Goal: Task Accomplishment & Management: Use online tool/utility

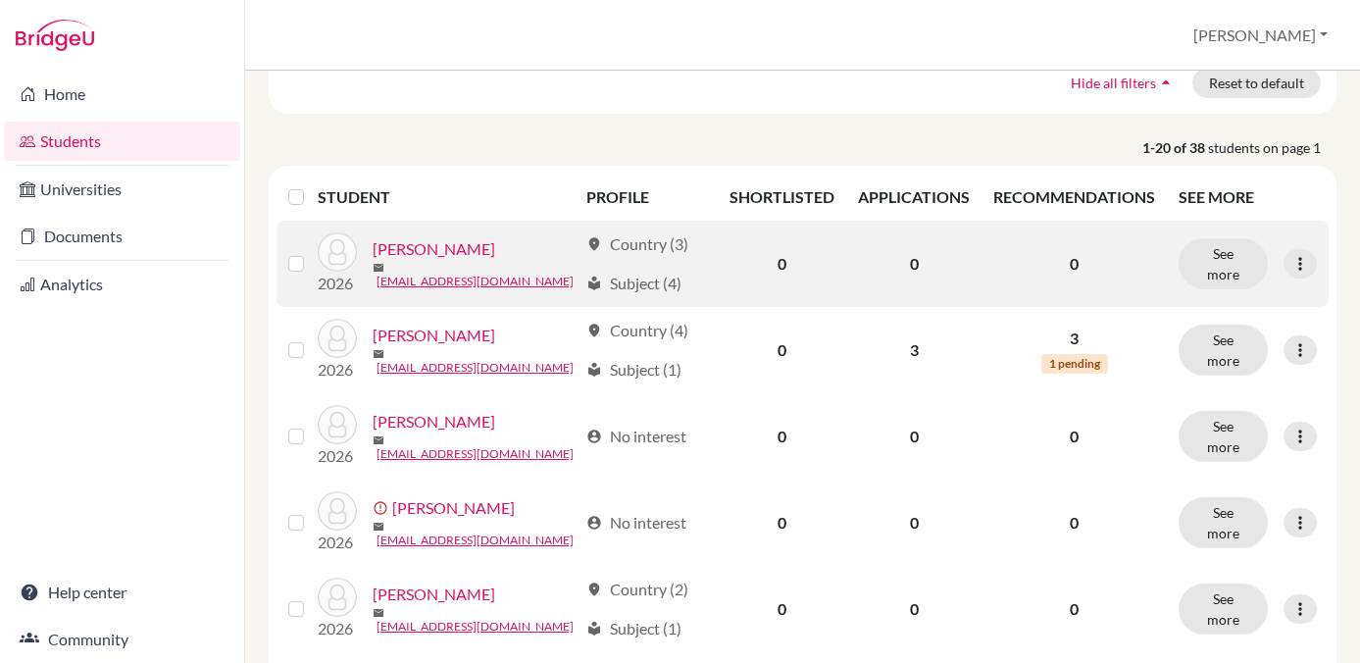
scroll to position [194, 0]
click at [425, 251] on link "Abdelbaki, Taya" at bounding box center [434, 251] width 123 height 24
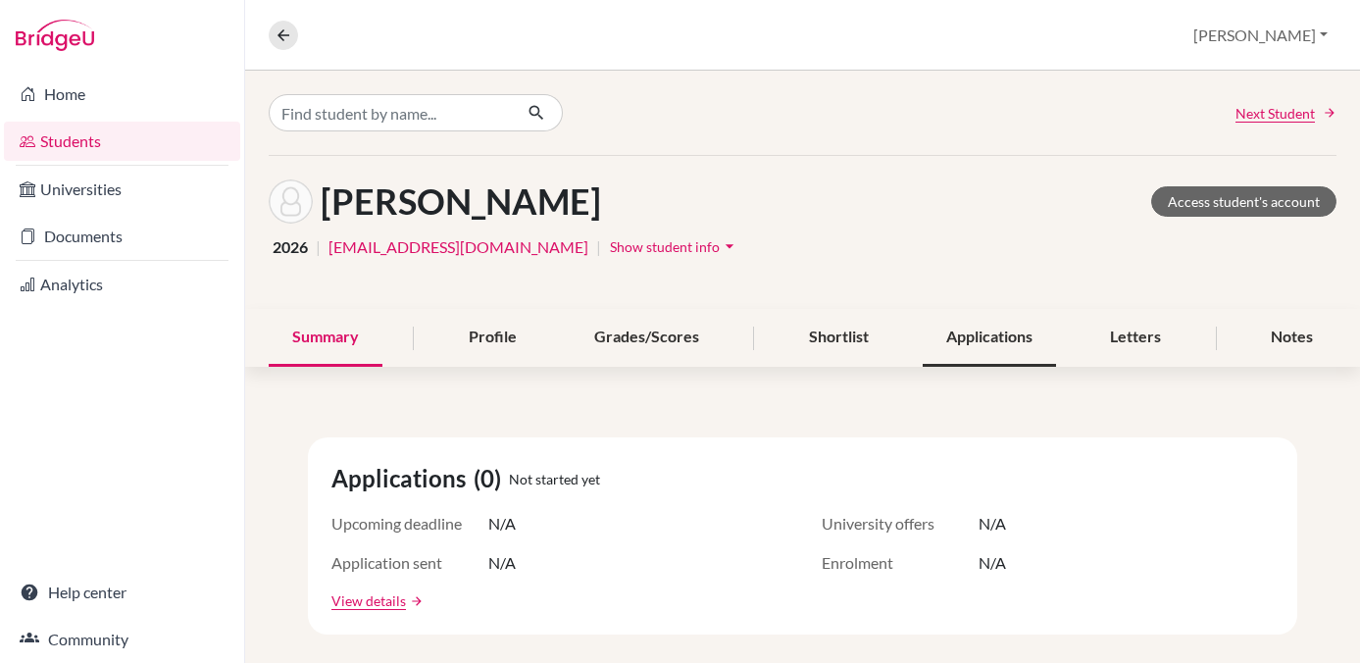
click at [972, 334] on div "Applications" at bounding box center [989, 338] width 133 height 58
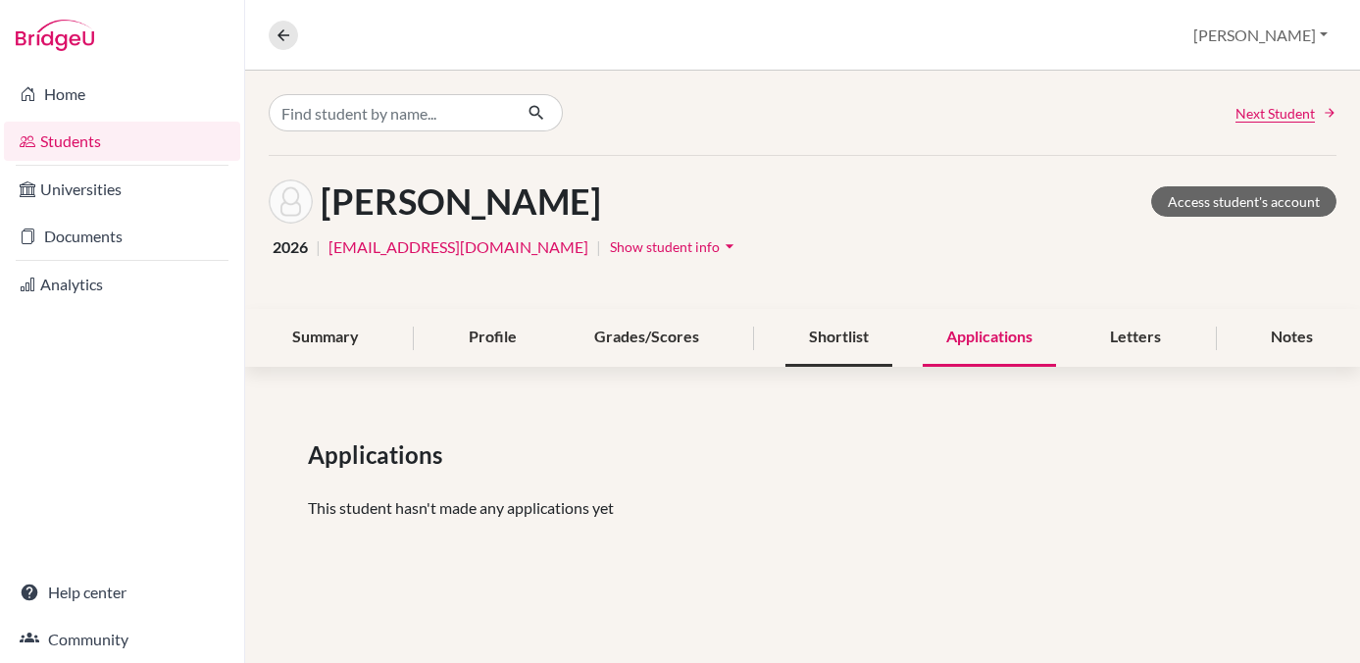
click at [836, 332] on div "Shortlist" at bounding box center [838, 338] width 107 height 58
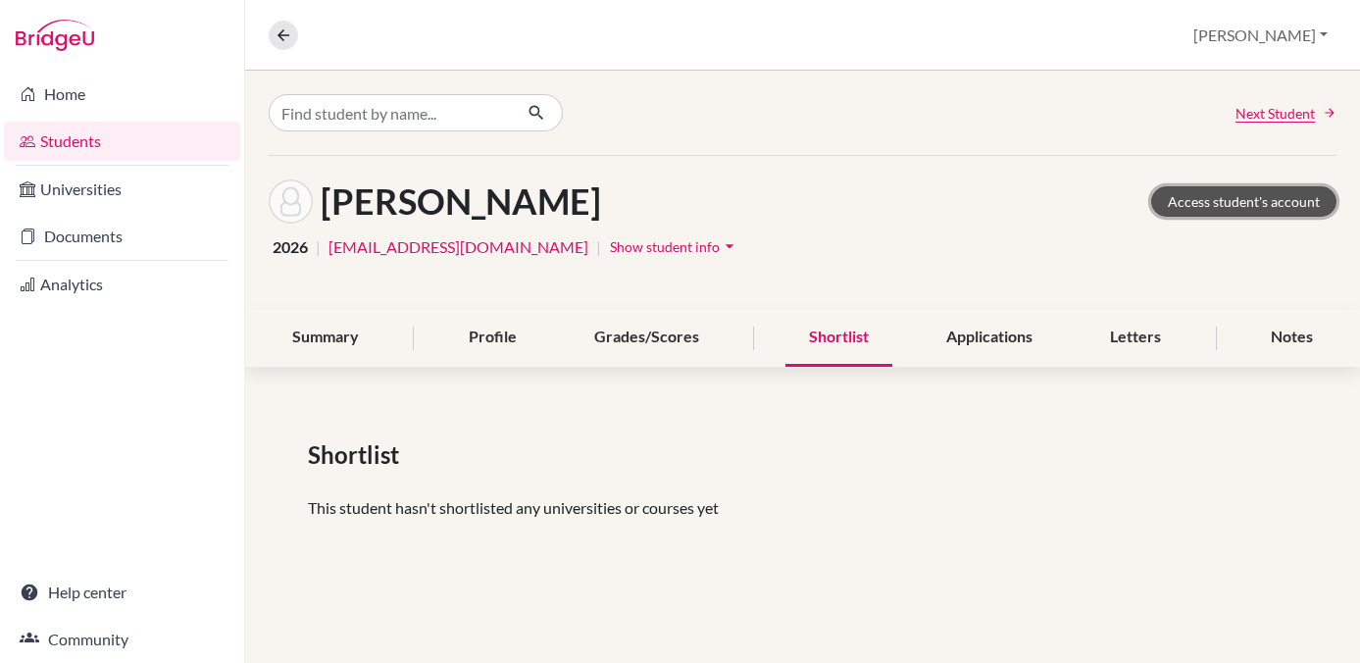
click at [1219, 203] on link "Access student's account" at bounding box center [1243, 201] width 185 height 30
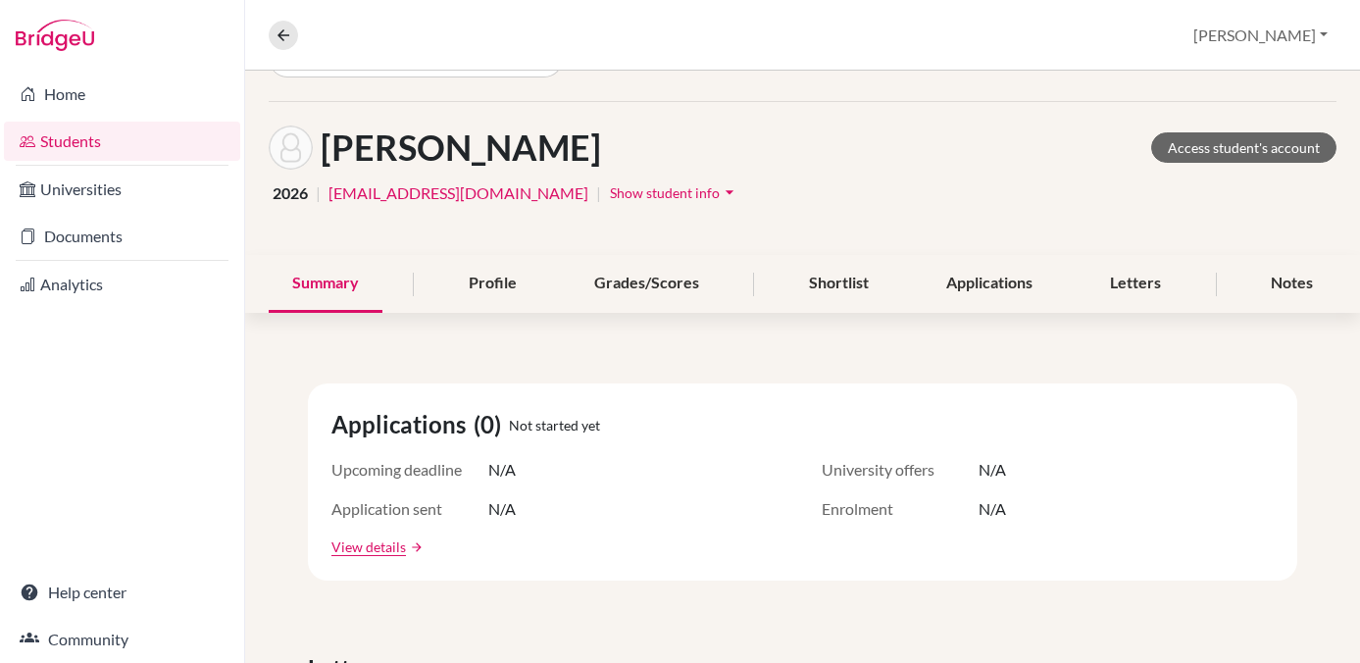
scroll to position [52, 0]
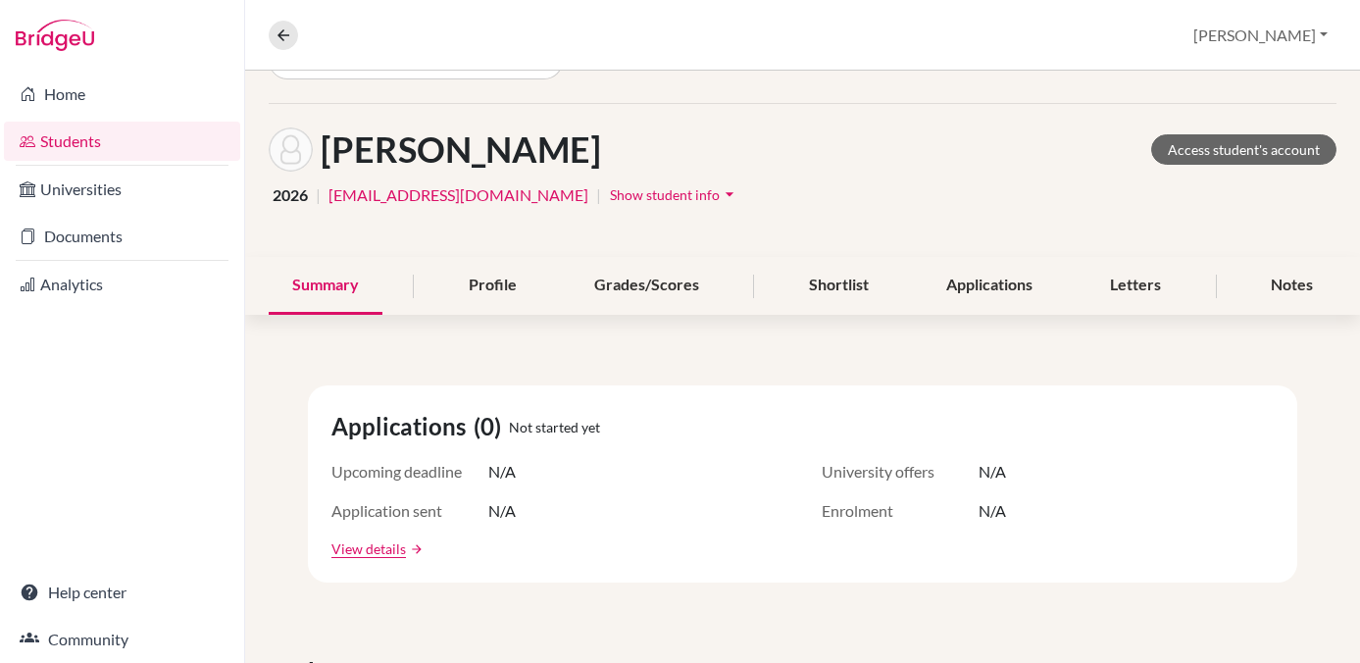
click at [61, 144] on link "Students" at bounding box center [122, 141] width 236 height 39
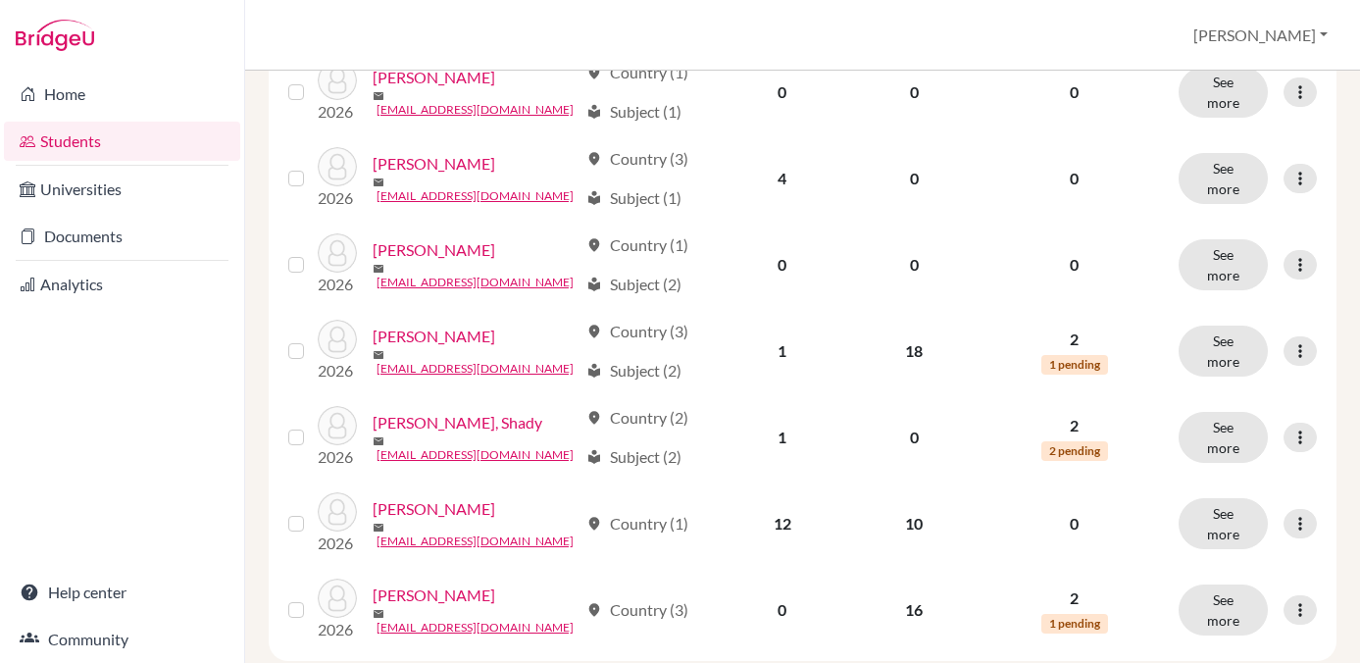
scroll to position [1611, 0]
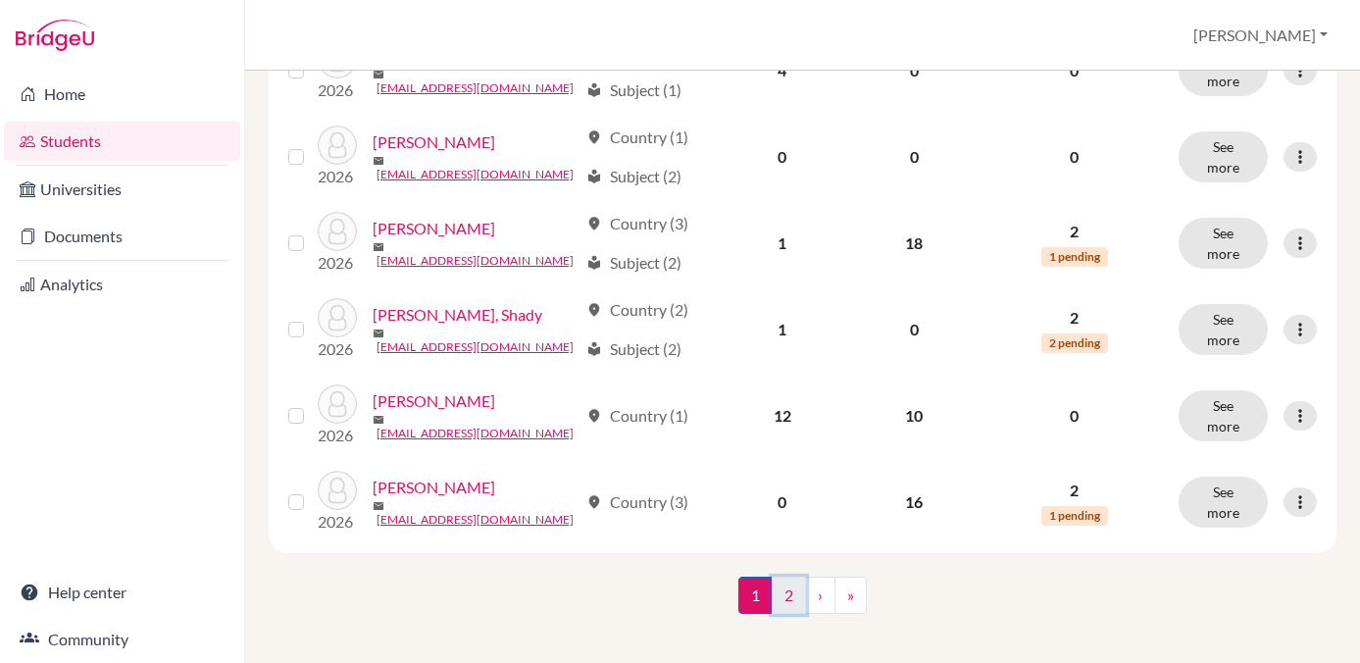
click at [789, 580] on link "2" at bounding box center [789, 595] width 34 height 37
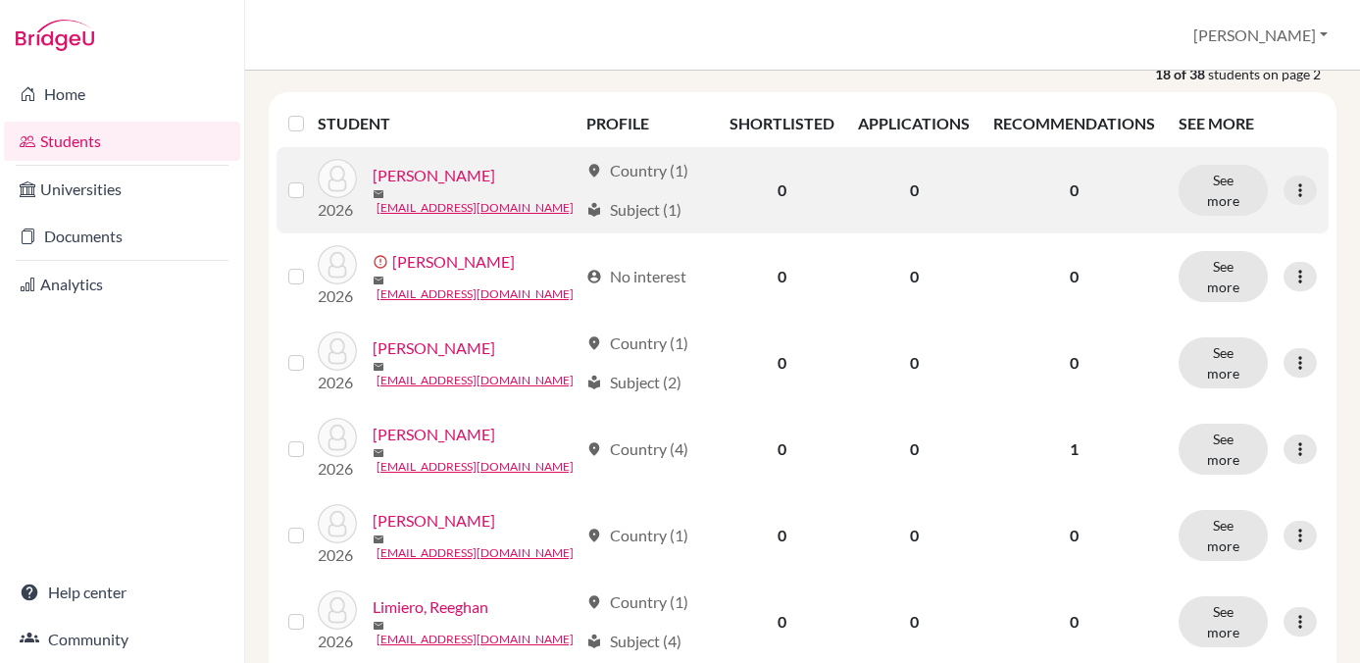
scroll to position [271, 0]
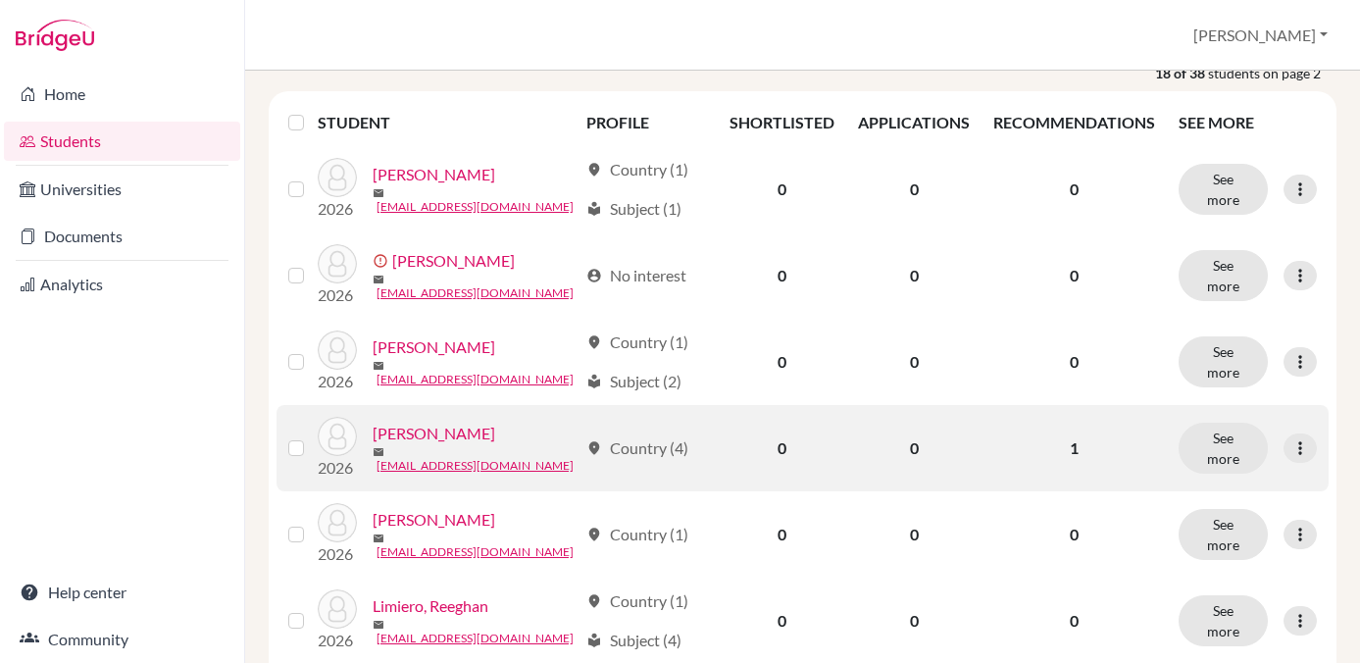
click at [404, 441] on link "Kotry, Adam" at bounding box center [434, 434] width 123 height 24
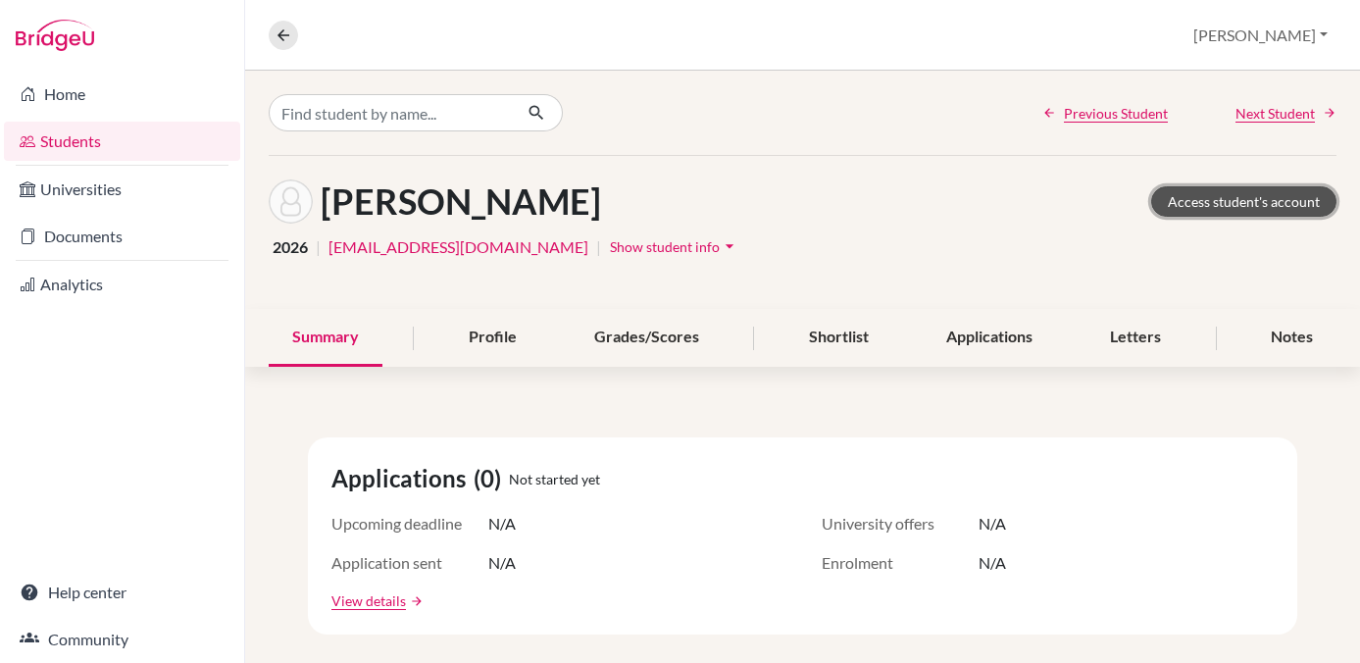
click at [1188, 207] on link "Access student's account" at bounding box center [1243, 201] width 185 height 30
click at [67, 142] on link "Students" at bounding box center [122, 141] width 236 height 39
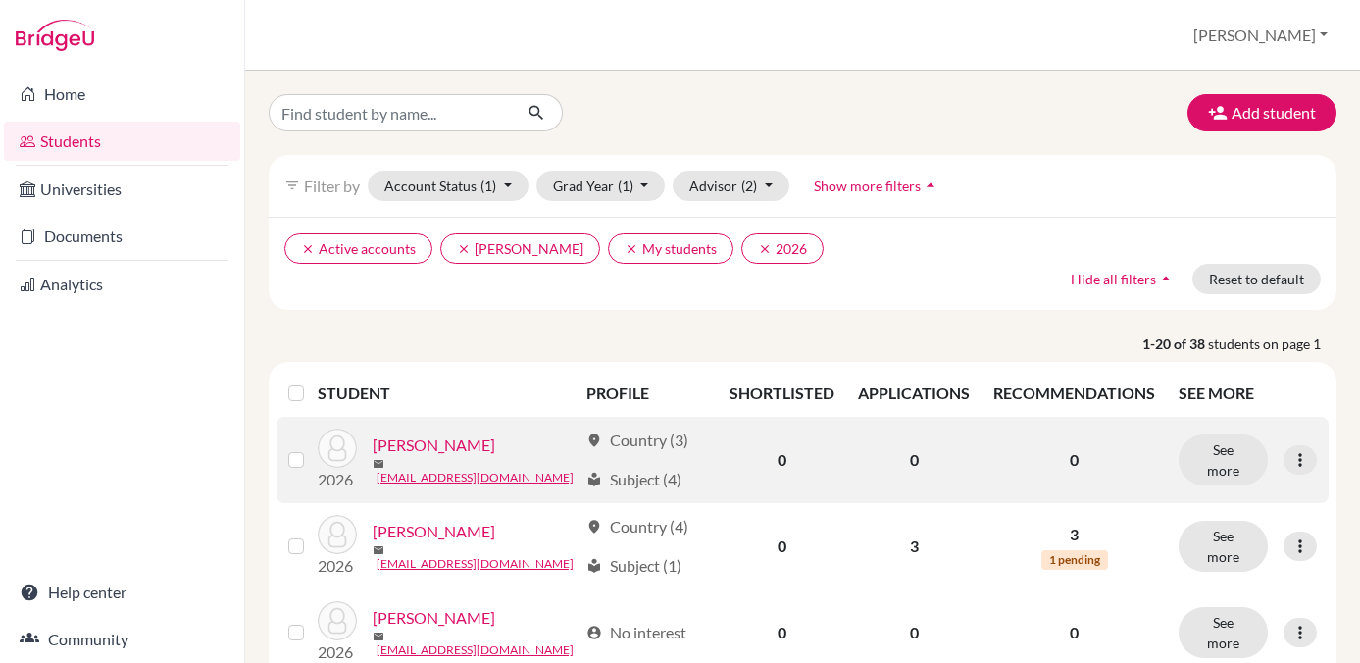
click at [434, 457] on link "[PERSON_NAME]" at bounding box center [434, 445] width 123 height 24
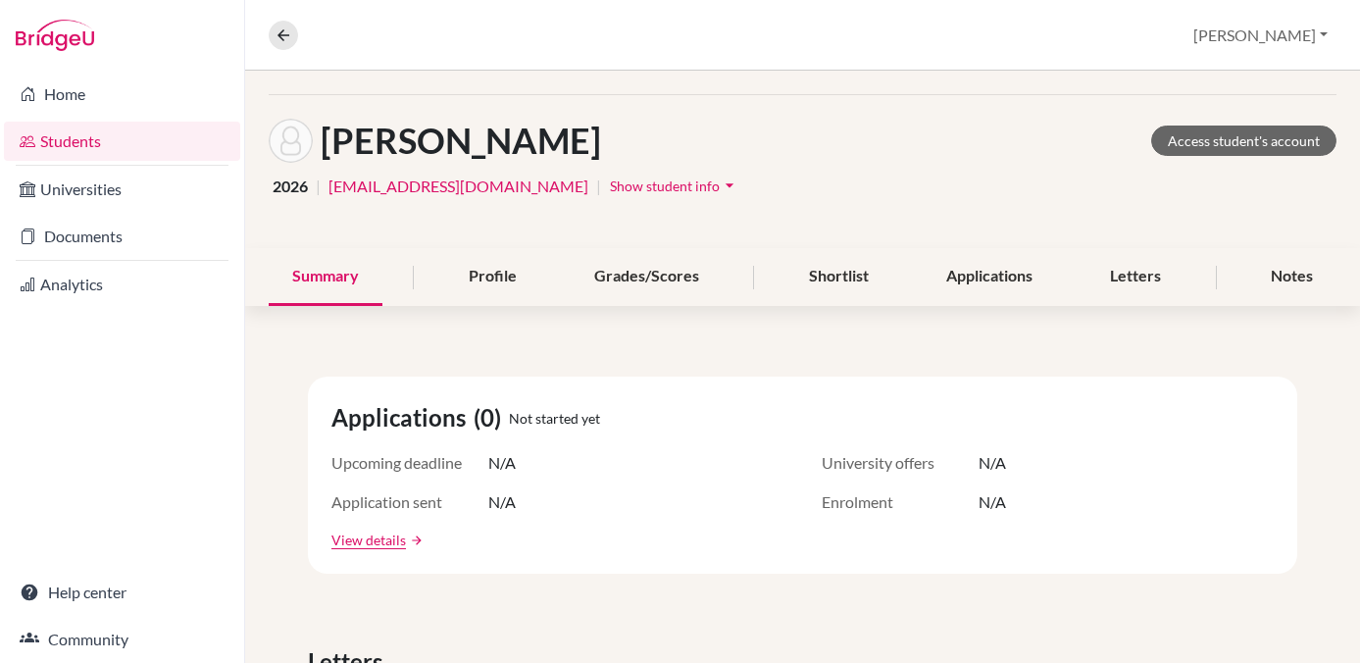
scroll to position [51, 0]
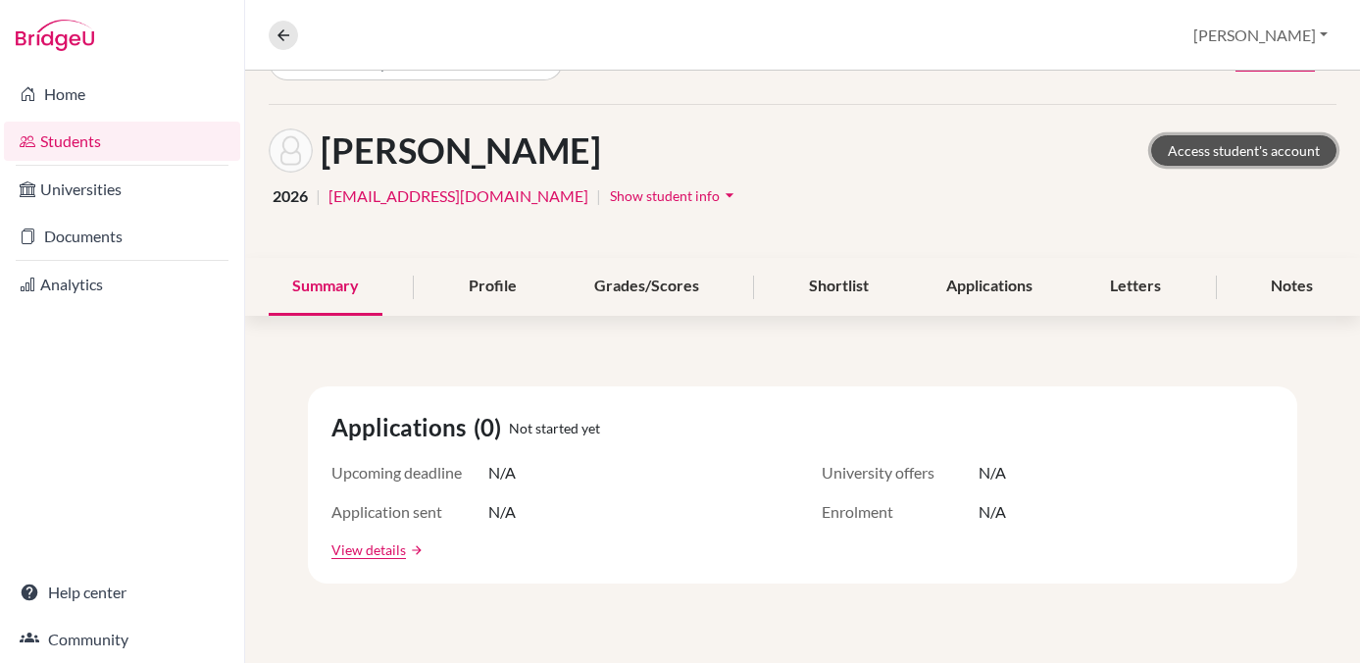
click at [1223, 146] on link "Access student's account" at bounding box center [1243, 150] width 185 height 30
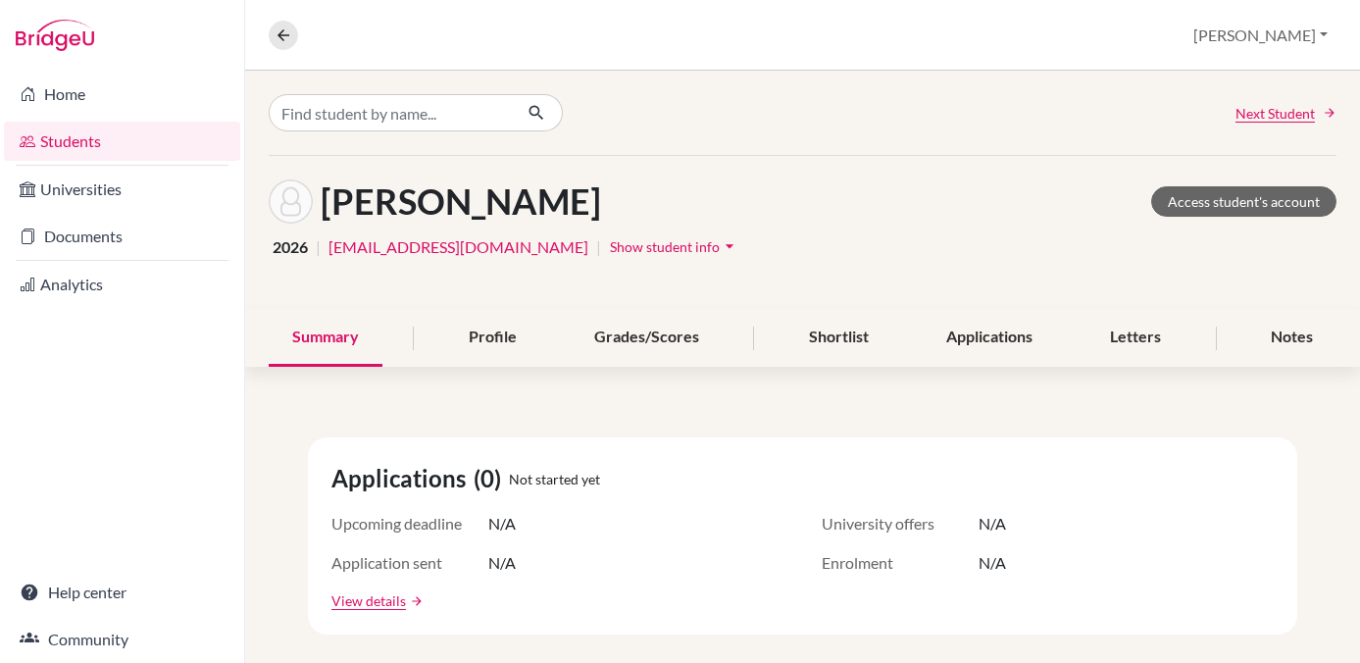
click at [63, 140] on link "Students" at bounding box center [122, 141] width 236 height 39
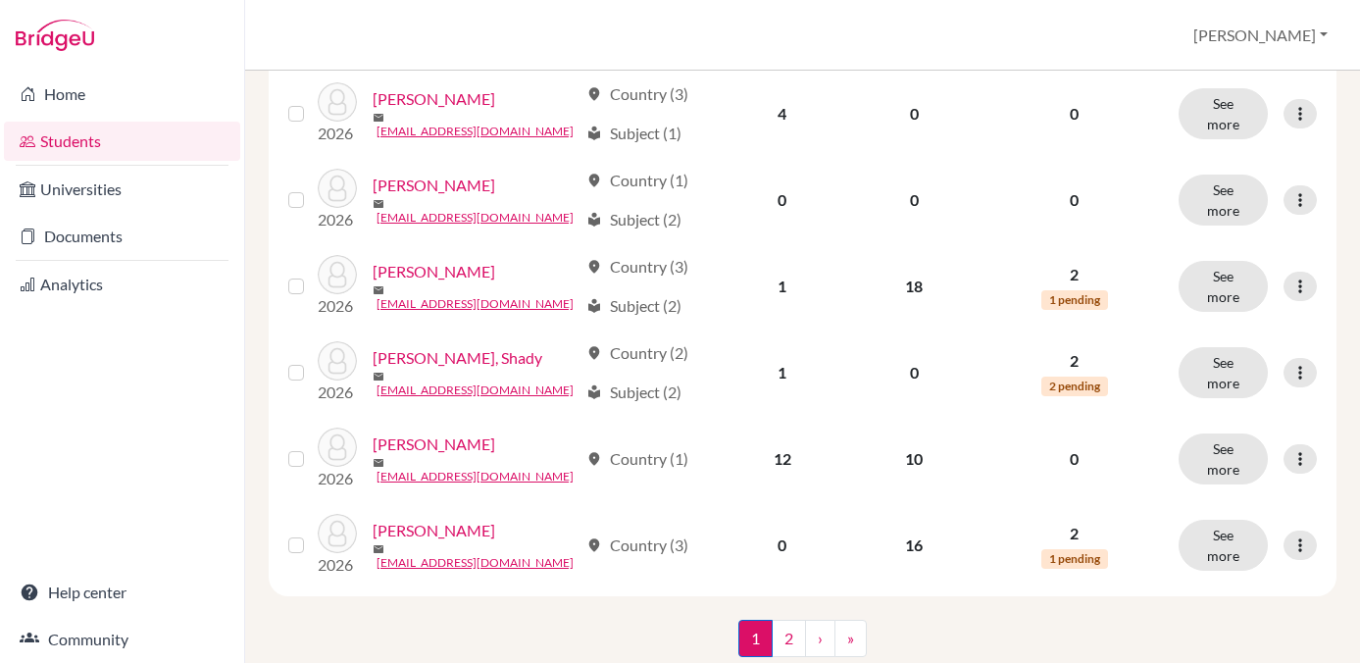
scroll to position [1611, 0]
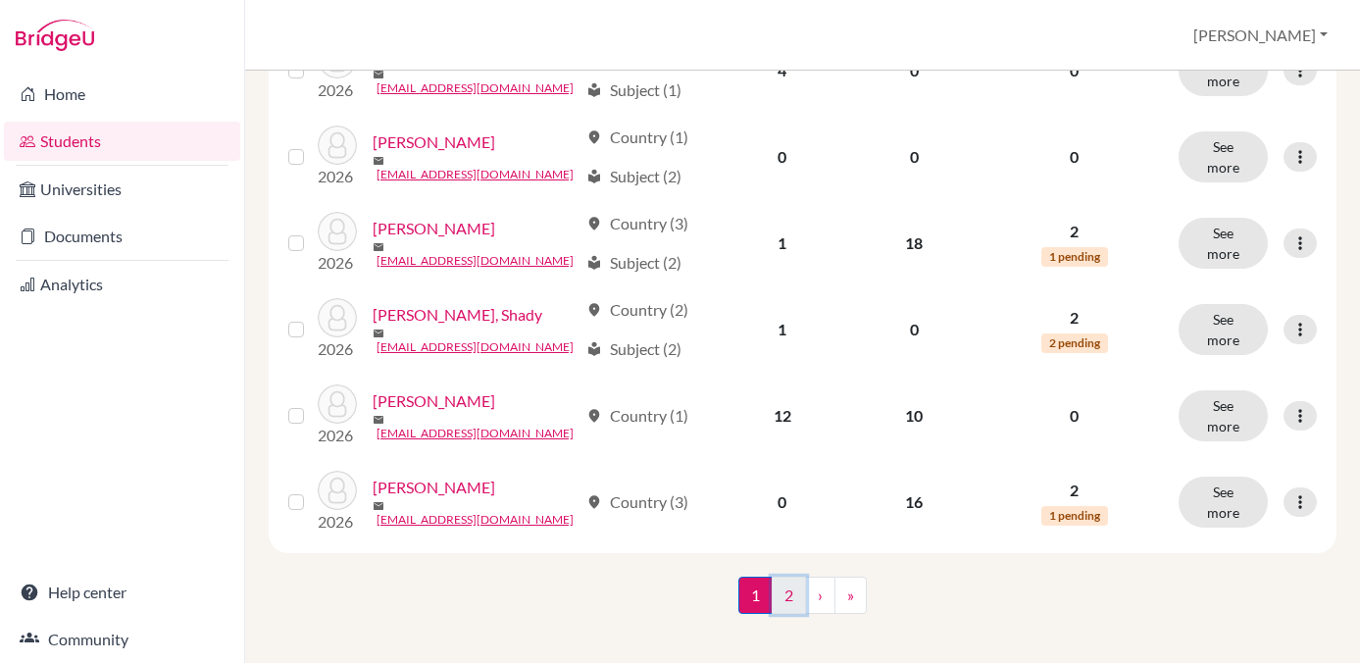
click at [783, 587] on link "2" at bounding box center [789, 595] width 34 height 37
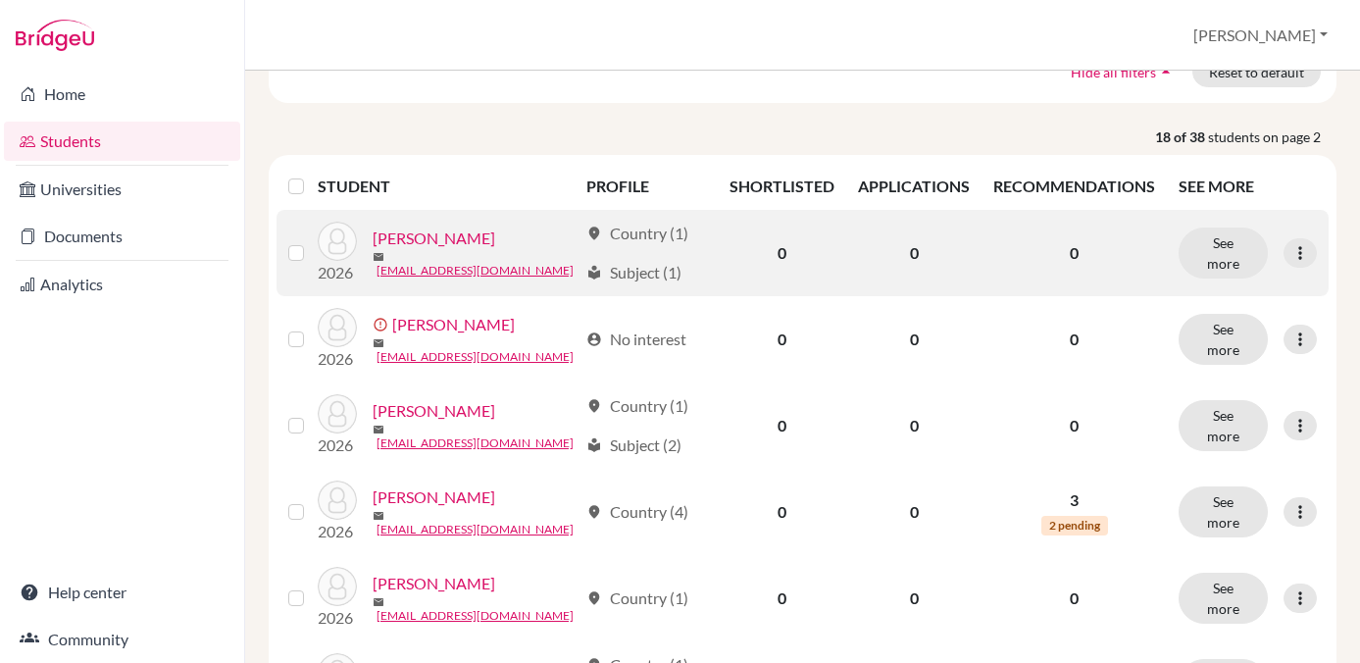
scroll to position [210, 0]
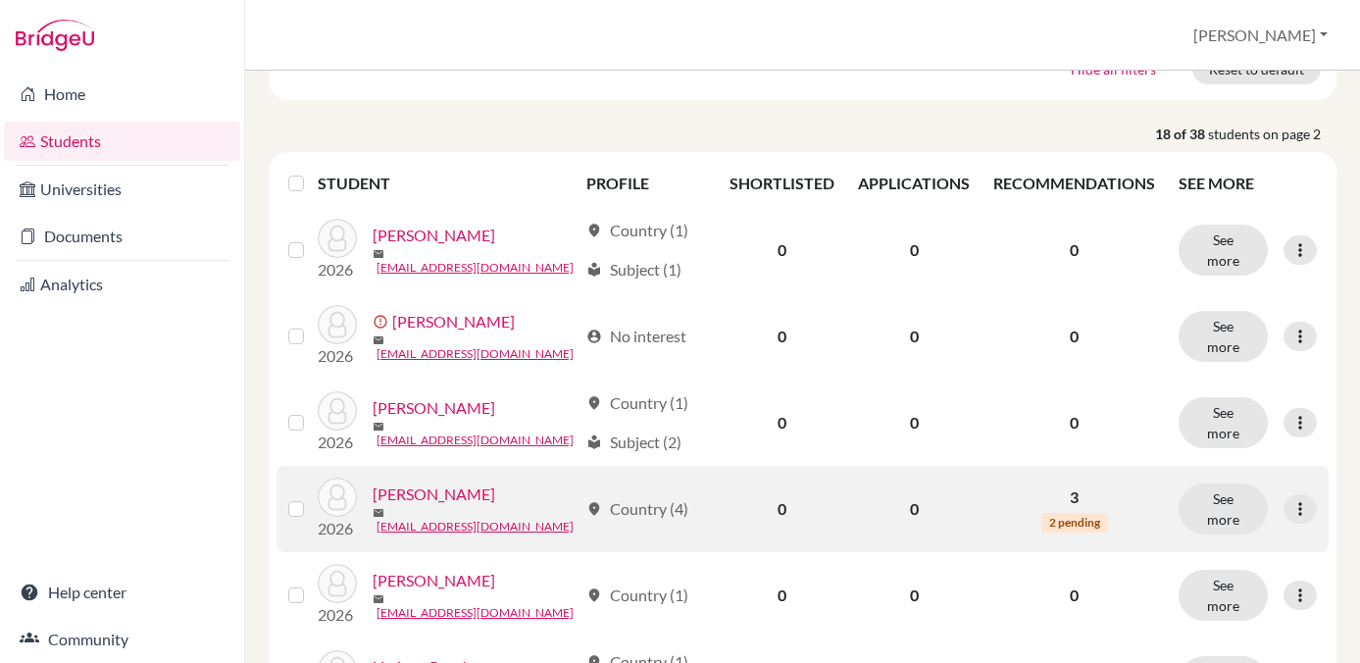
click at [414, 502] on link "[PERSON_NAME]" at bounding box center [434, 494] width 123 height 24
